Goal: Information Seeking & Learning: Learn about a topic

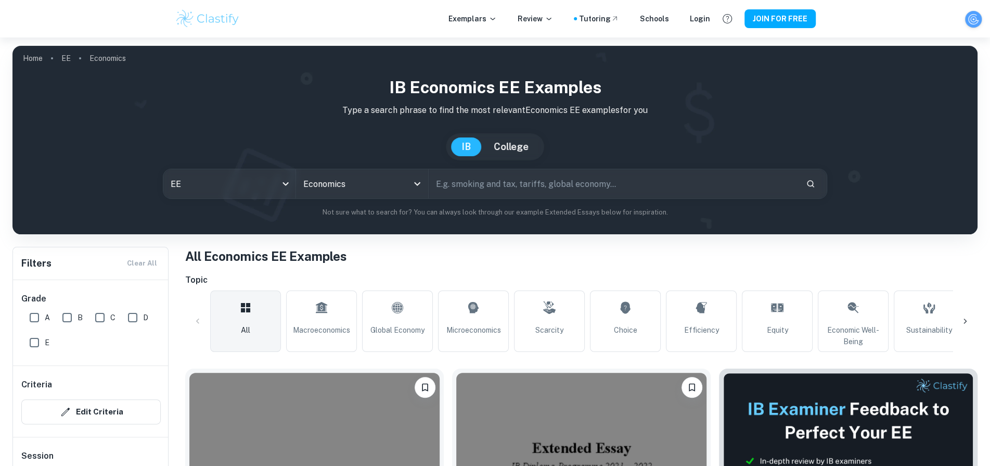
click at [519, 170] on input "text" at bounding box center [613, 183] width 368 height 29
type input "olympics"
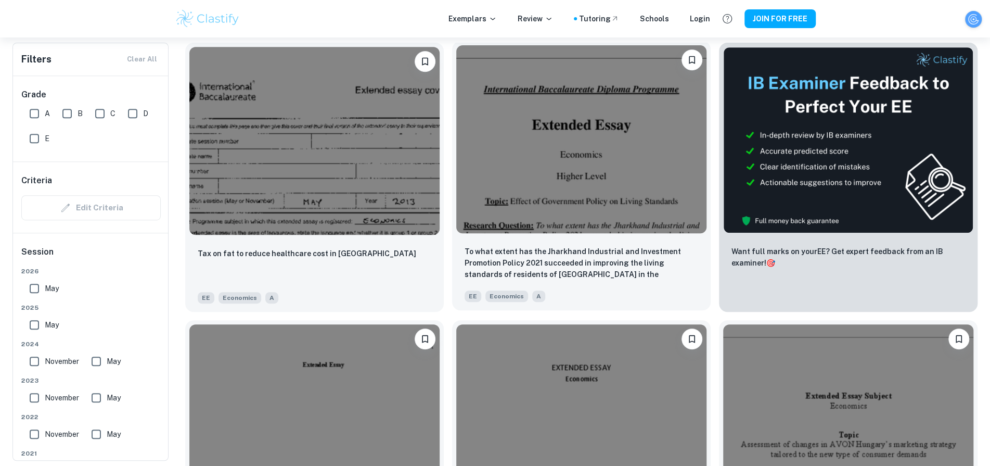
scroll to position [278, 0]
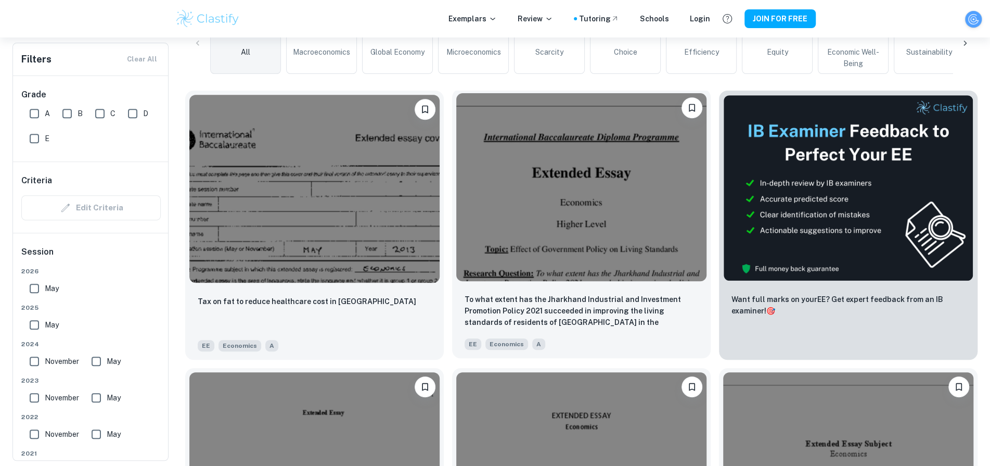
click at [536, 218] on img at bounding box center [581, 187] width 250 height 188
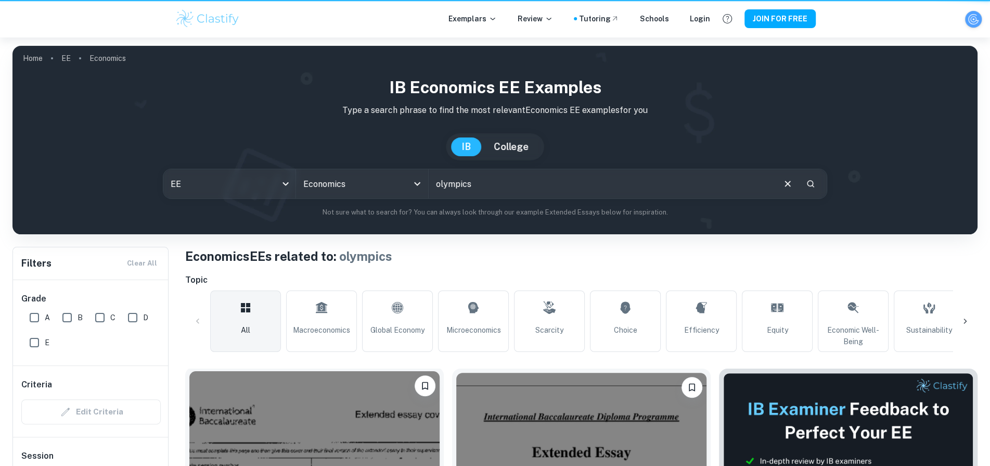
scroll to position [278, 0]
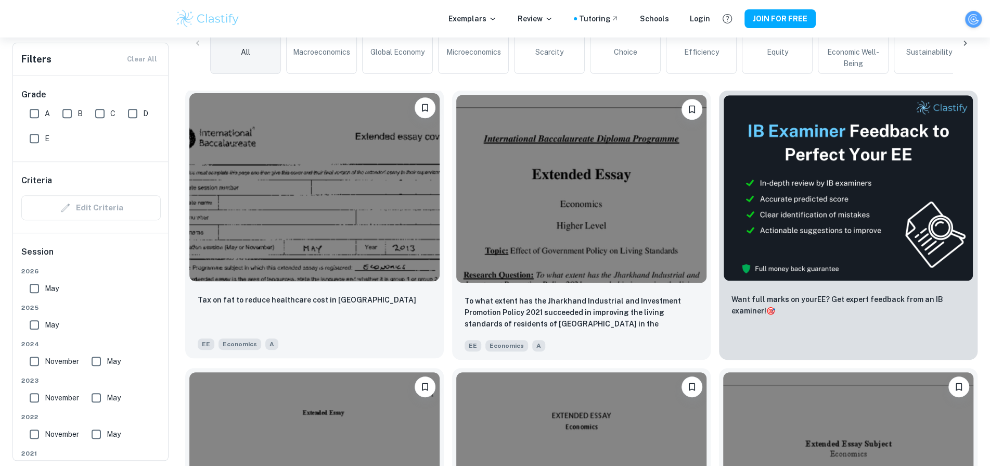
click at [284, 164] on img at bounding box center [314, 187] width 250 height 188
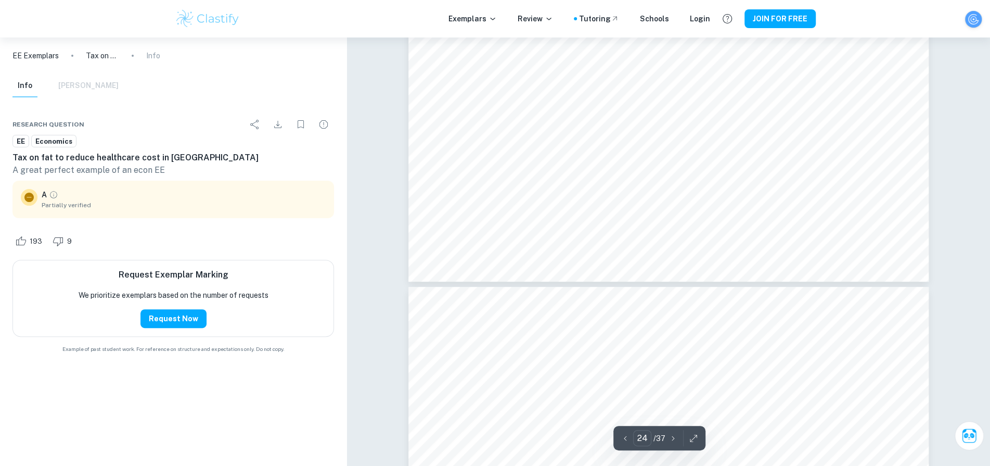
type input "25"
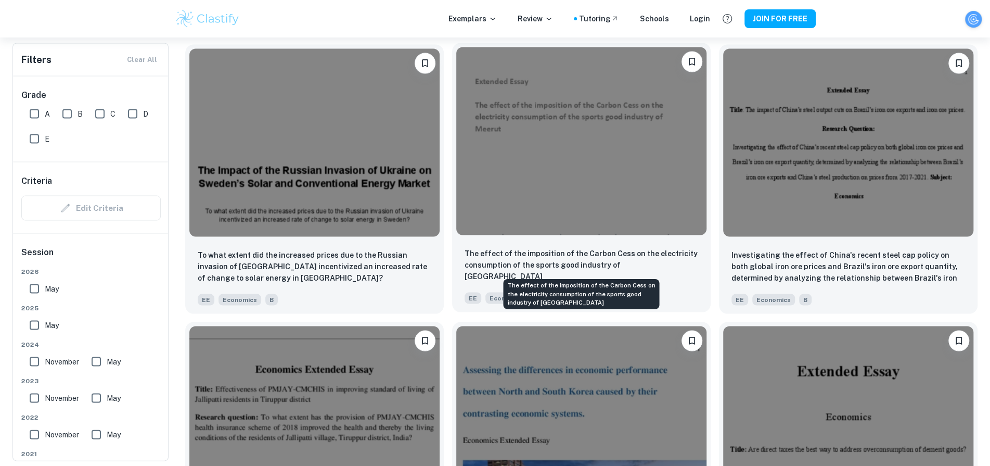
scroll to position [1437, 0]
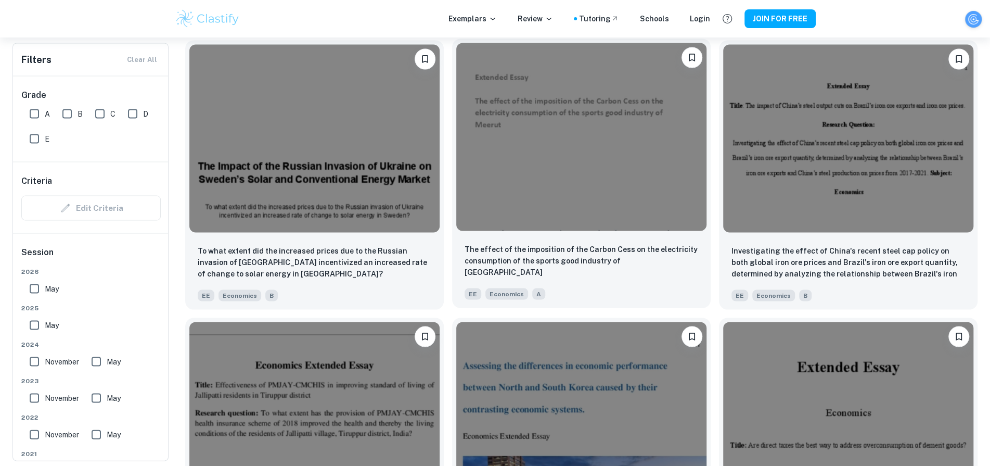
click at [637, 171] on img at bounding box center [581, 137] width 250 height 188
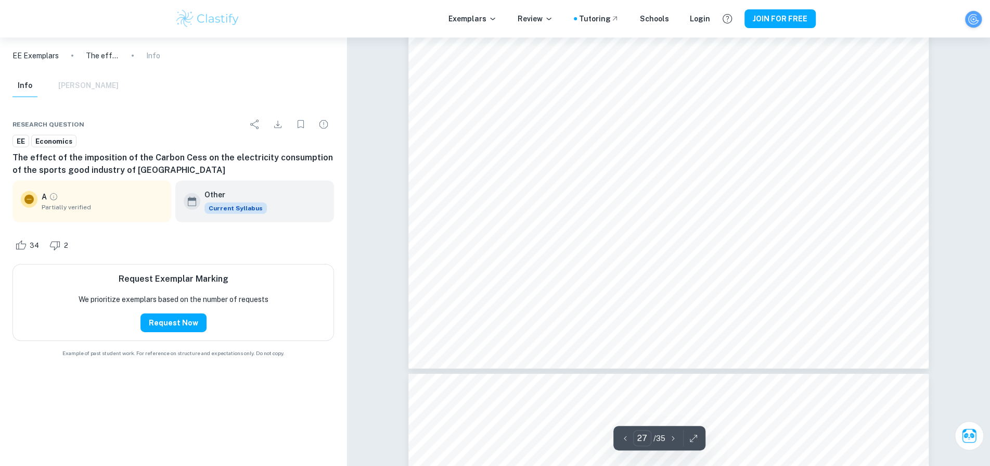
type input "28"
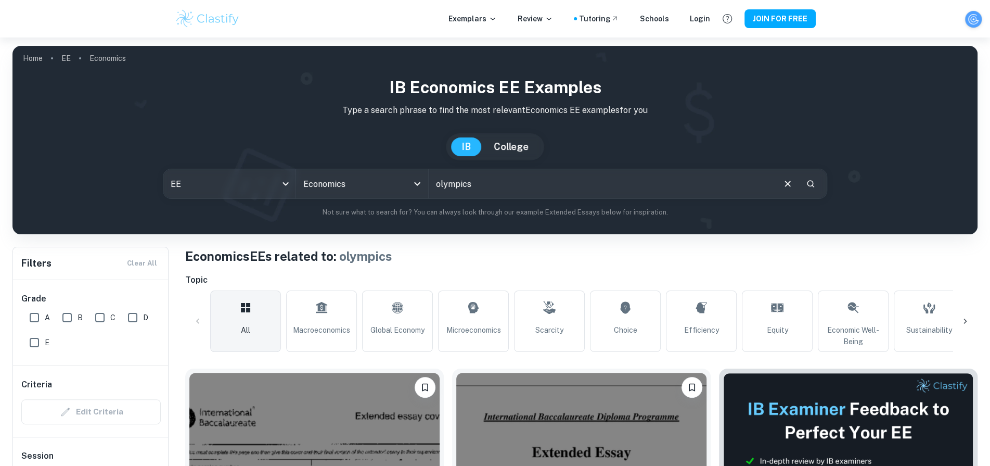
click at [439, 183] on input "olympics" at bounding box center [601, 183] width 344 height 29
type input "winter olympics"
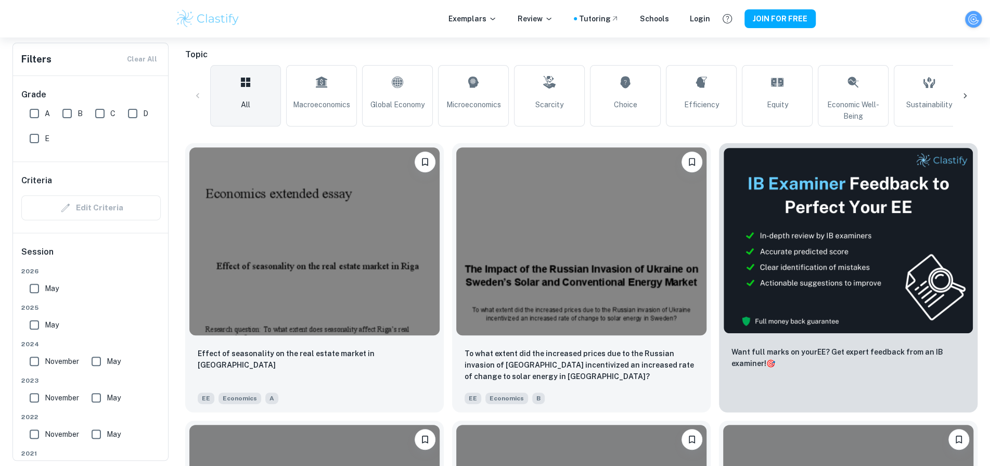
scroll to position [228, 0]
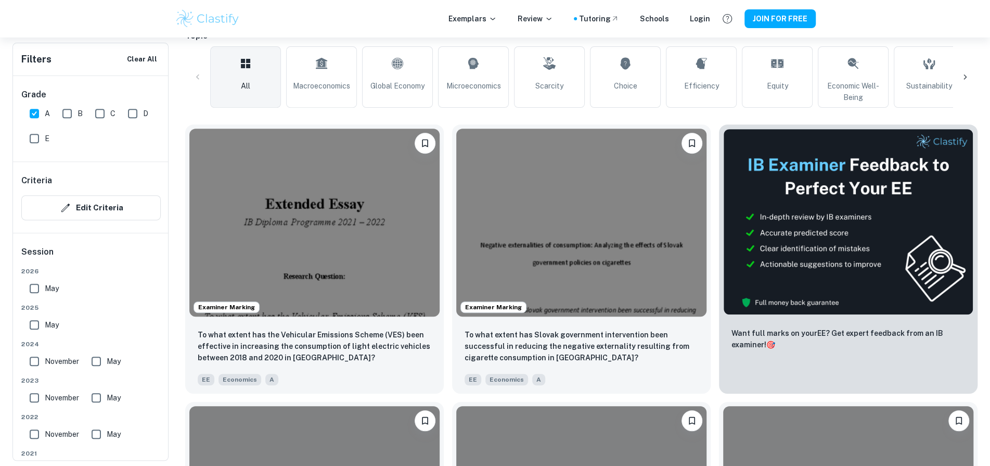
scroll to position [271, 0]
